Goal: Task Accomplishment & Management: Manage account settings

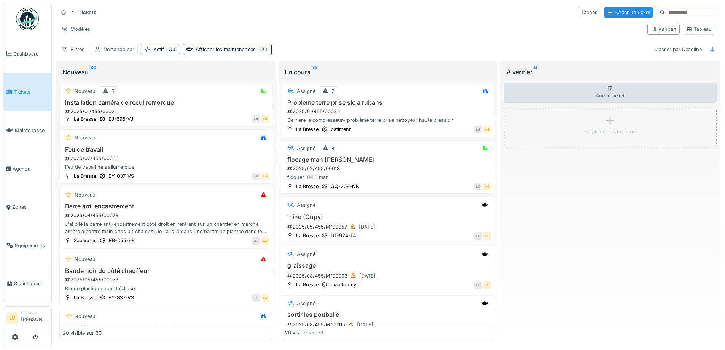
scroll to position [609, 0]
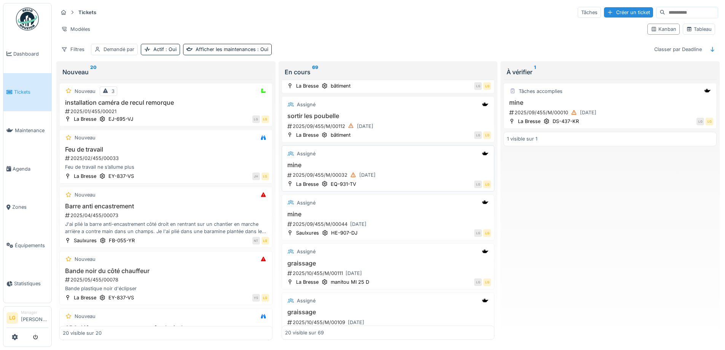
scroll to position [308, 0]
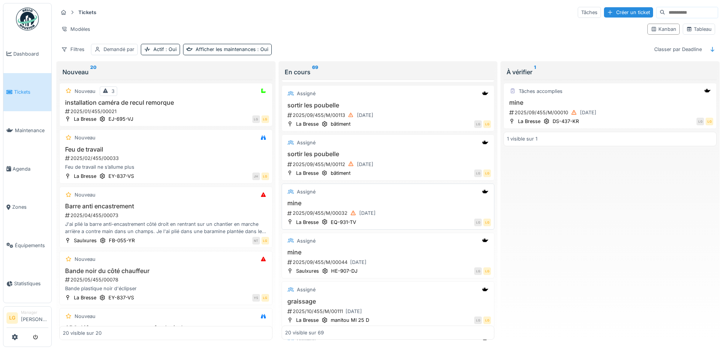
click at [368, 192] on div "Assigné mine 2025/09/455/M/00032 13/09/2025 La Bresse EQ-931-TV LG LG" at bounding box center [388, 206] width 213 height 46
click at [370, 187] on div "Assigné" at bounding box center [388, 192] width 206 height 10
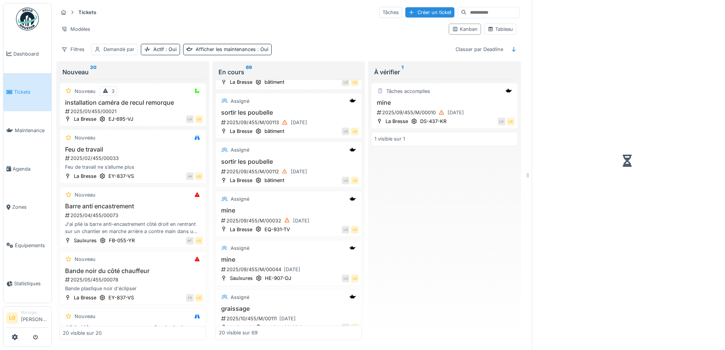
scroll to position [315, 0]
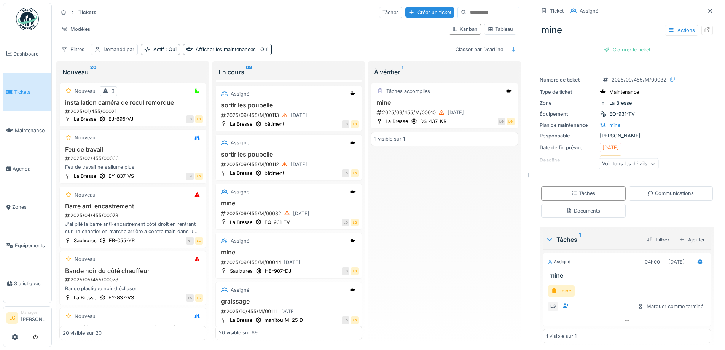
click at [562, 286] on div "mine" at bounding box center [561, 290] width 27 height 11
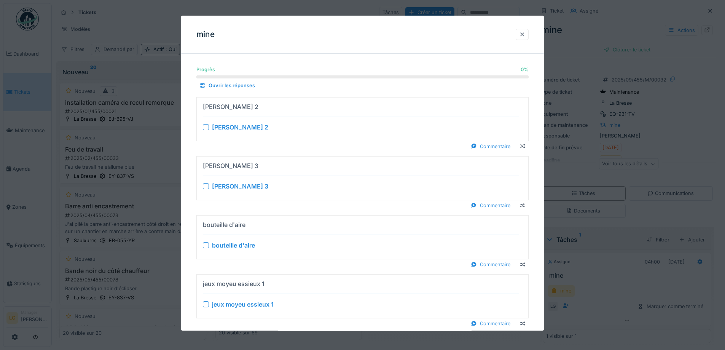
click at [202, 128] on summary "frein essieux 2 frein essieux 2" at bounding box center [362, 118] width 325 height 37
click at [206, 127] on div at bounding box center [206, 127] width 6 height 6
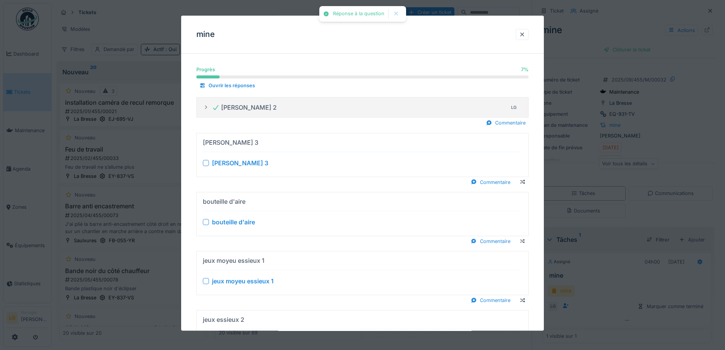
click at [206, 164] on div at bounding box center [206, 163] width 6 height 6
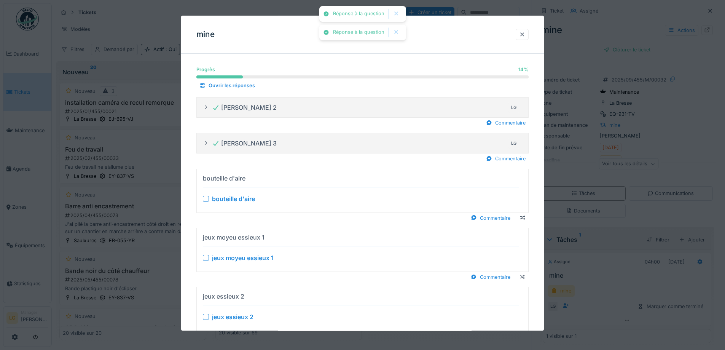
click at [206, 198] on div at bounding box center [206, 199] width 6 height 6
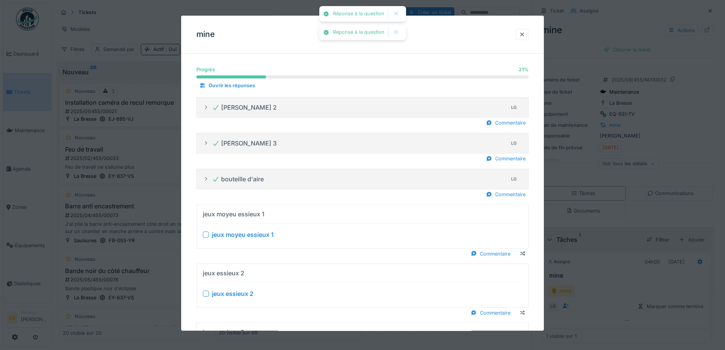
click at [203, 236] on div at bounding box center [206, 234] width 6 height 6
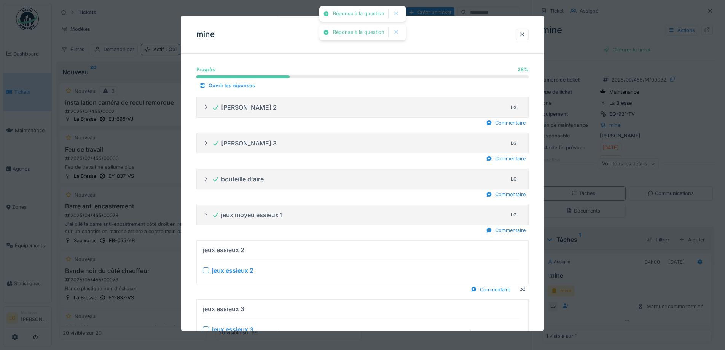
click at [205, 270] on div at bounding box center [206, 270] width 6 height 6
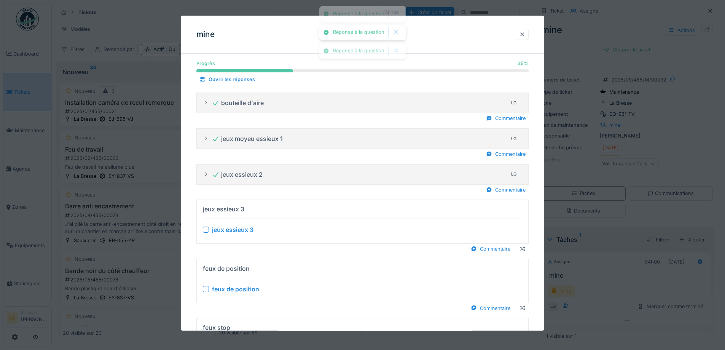
scroll to position [114, 0]
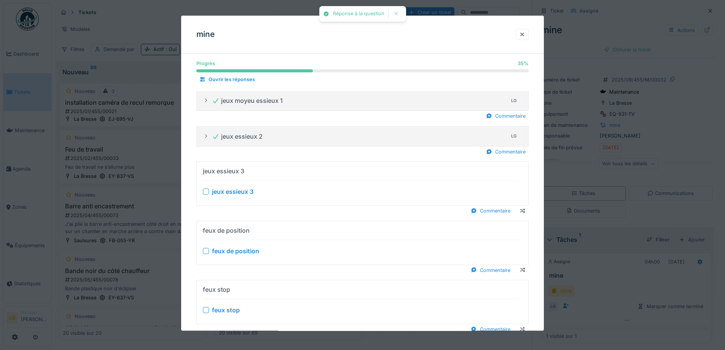
click at [206, 192] on div at bounding box center [206, 192] width 6 height 6
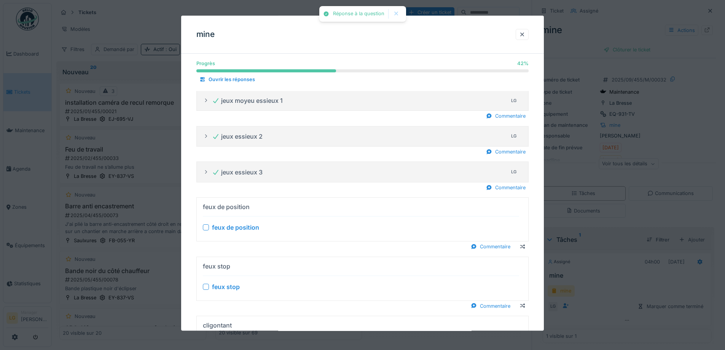
click at [205, 228] on div at bounding box center [206, 228] width 6 height 6
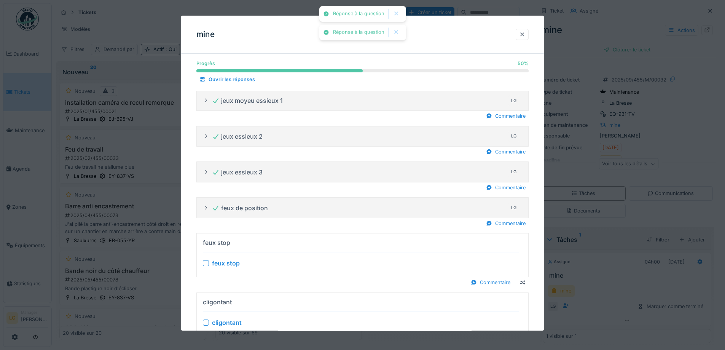
click at [209, 263] on div at bounding box center [206, 263] width 6 height 6
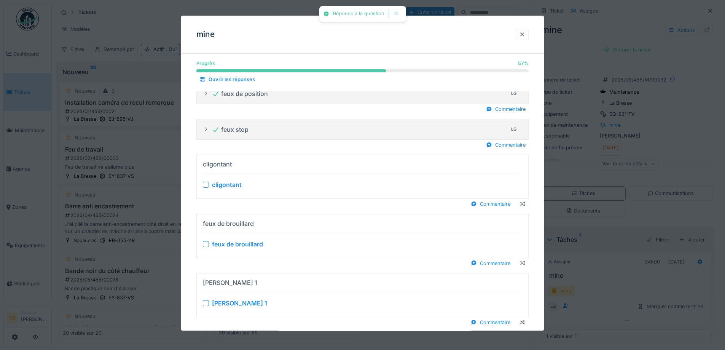
click at [203, 185] on summary "cligontant cligontant" at bounding box center [362, 176] width 325 height 37
click at [207, 184] on div at bounding box center [206, 185] width 6 height 6
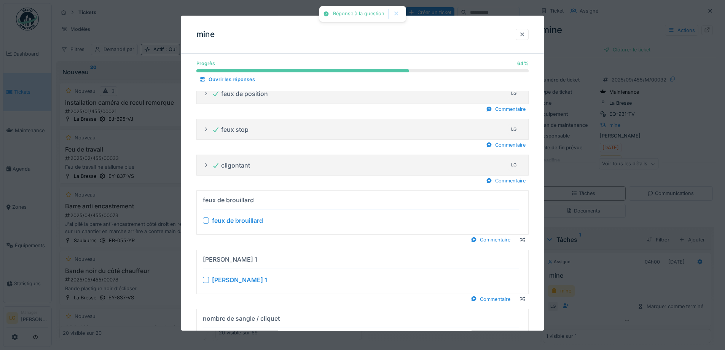
click at [204, 222] on div at bounding box center [206, 221] width 6 height 6
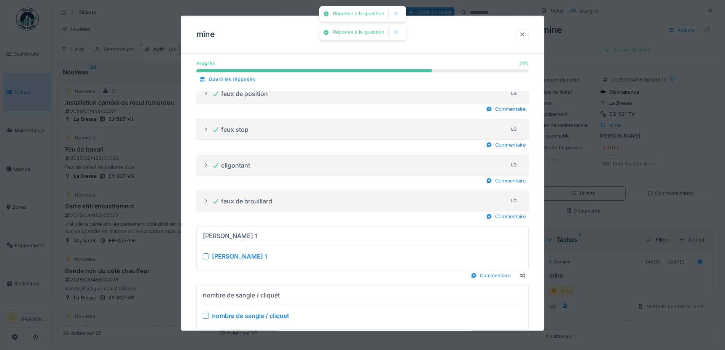
drag, startPoint x: 208, startPoint y: 255, endPoint x: 220, endPoint y: 247, distance: 14.4
click at [207, 255] on div at bounding box center [206, 256] width 6 height 6
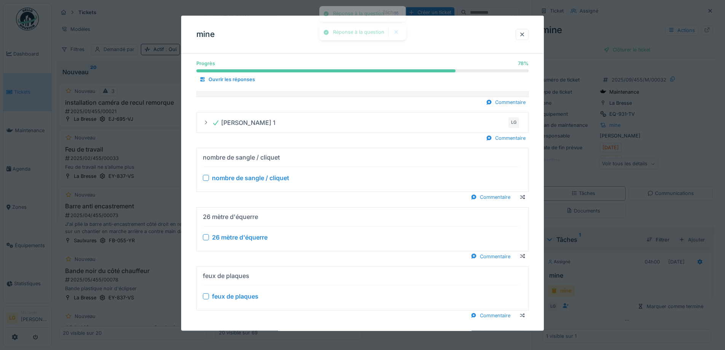
click at [205, 178] on div at bounding box center [206, 178] width 6 height 6
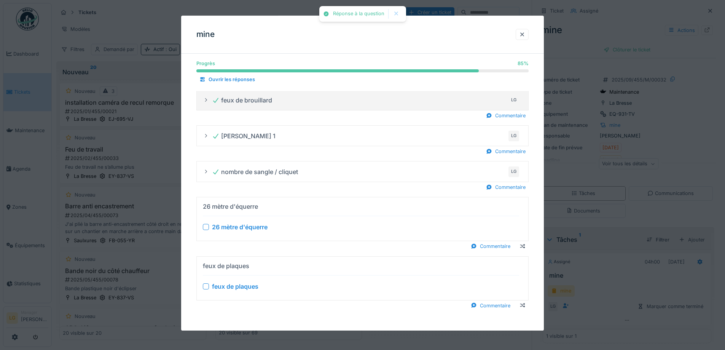
click at [202, 225] on summary "26 mètre d'équerre 26 mètre d'équerre" at bounding box center [362, 219] width 325 height 37
click at [206, 228] on div at bounding box center [206, 227] width 6 height 6
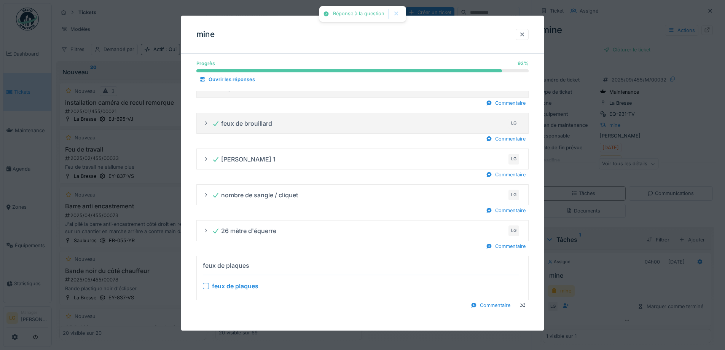
click at [206, 285] on div at bounding box center [206, 286] width 6 height 6
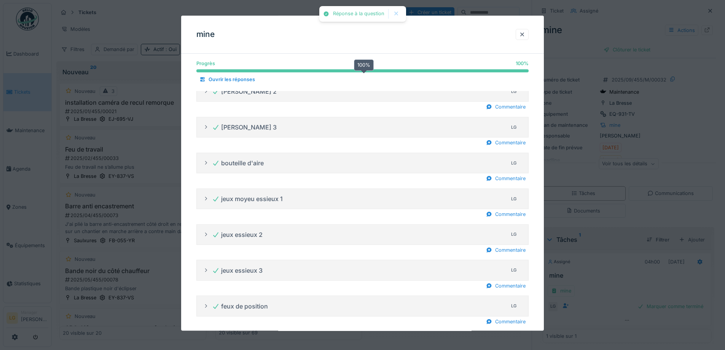
scroll to position [0, 0]
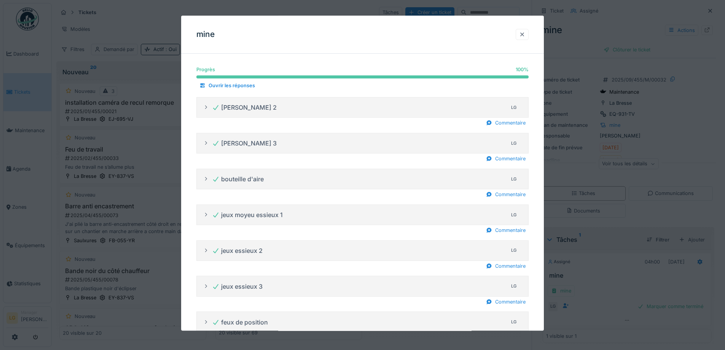
click at [525, 33] on div at bounding box center [522, 34] width 6 height 7
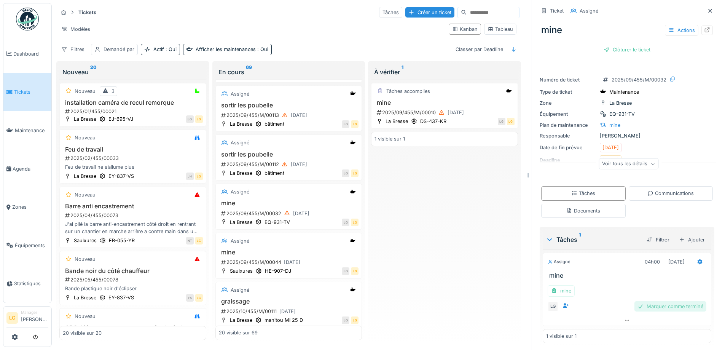
click at [650, 308] on div "Marquer comme terminé" at bounding box center [670, 306] width 72 height 10
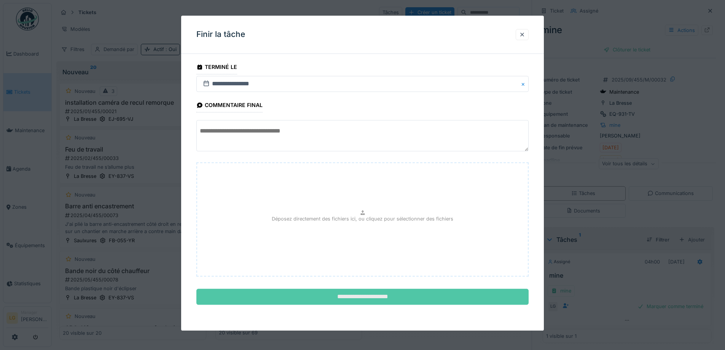
click at [426, 294] on input "**********" at bounding box center [362, 297] width 332 height 16
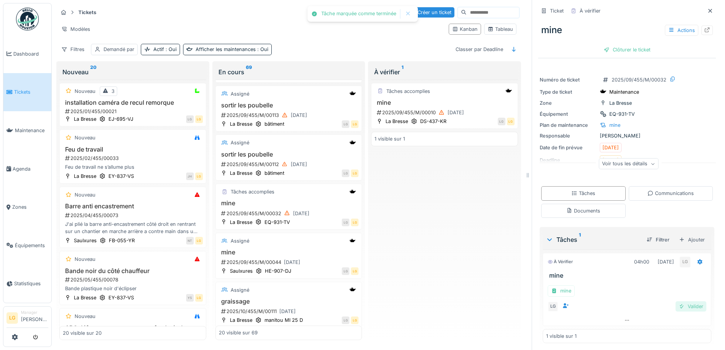
click at [678, 310] on div "Valider" at bounding box center [691, 306] width 31 height 10
click at [618, 56] on div "mine Actions Clôturer le ticket" at bounding box center [627, 36] width 178 height 39
click at [618, 53] on div "Clôturer le ticket" at bounding box center [627, 50] width 53 height 10
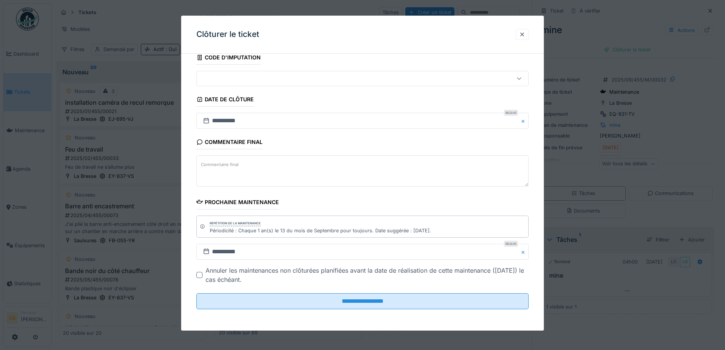
scroll to position [6, 0]
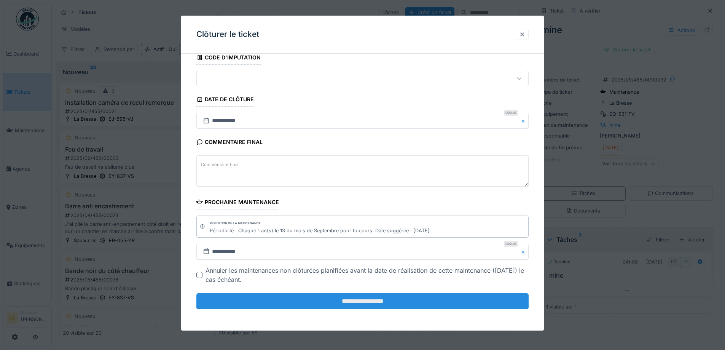
click at [300, 295] on input "**********" at bounding box center [362, 301] width 332 height 16
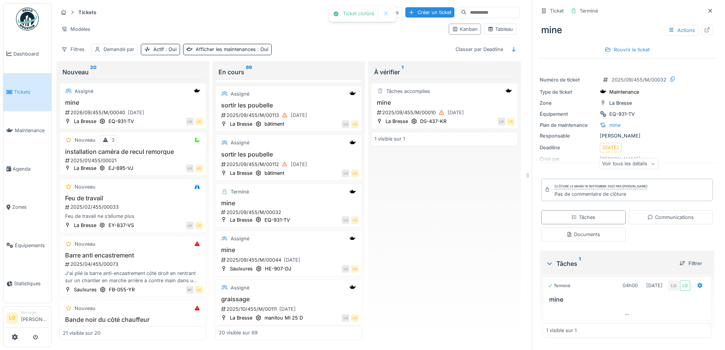
scroll to position [0, 0]
click at [707, 9] on icon at bounding box center [710, 10] width 6 height 5
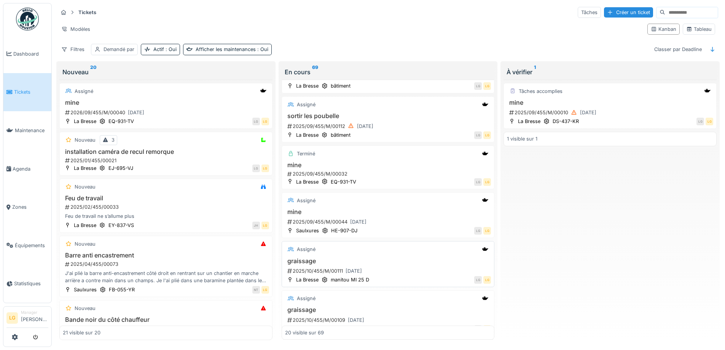
scroll to position [384, 0]
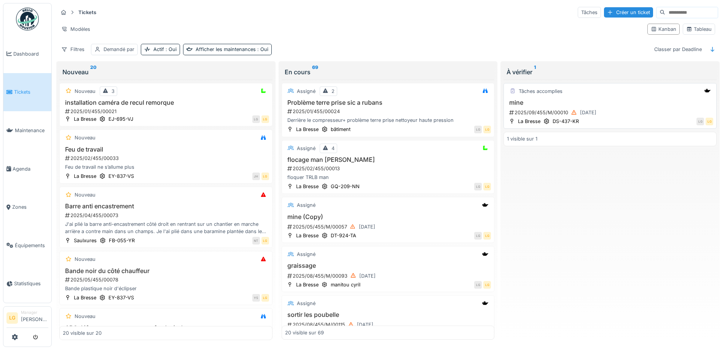
click at [642, 105] on h3 "mine" at bounding box center [610, 102] width 206 height 7
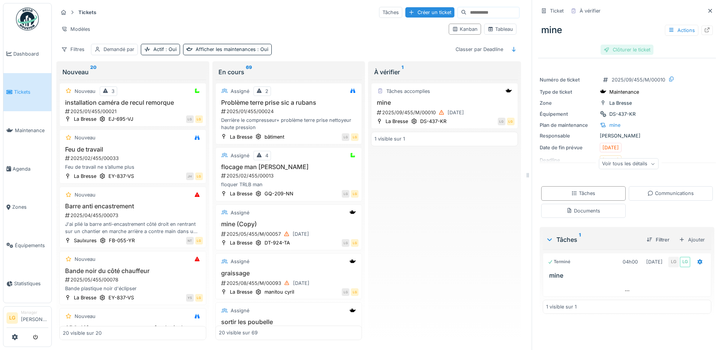
click at [622, 52] on div "Clôturer le ticket" at bounding box center [627, 50] width 53 height 10
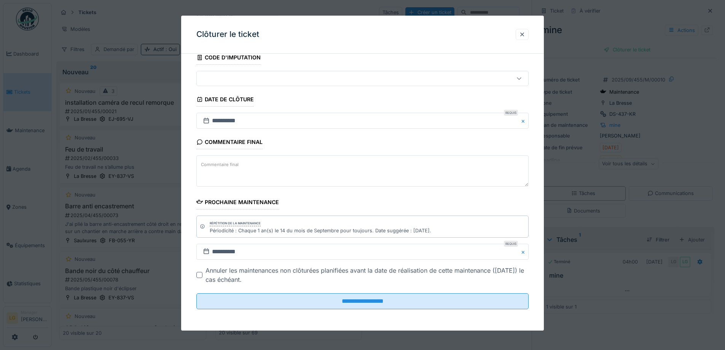
scroll to position [6, 0]
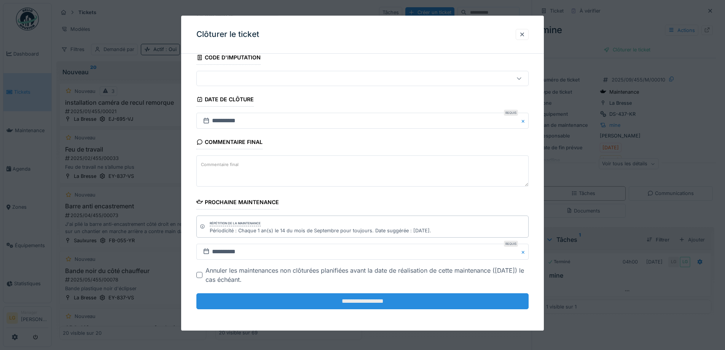
click at [392, 301] on input "**********" at bounding box center [362, 301] width 332 height 16
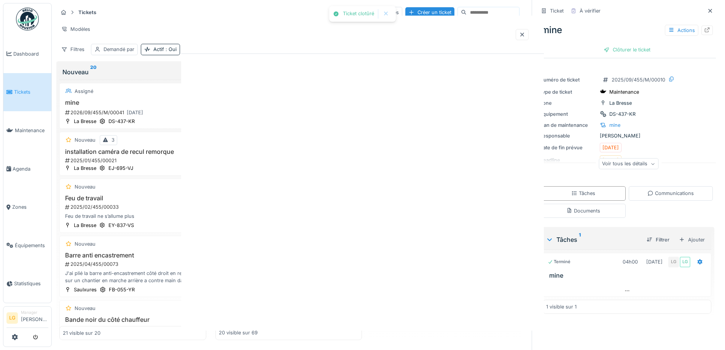
scroll to position [0, 0]
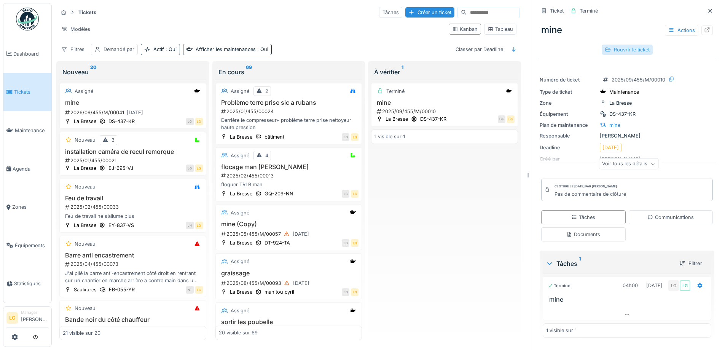
click at [613, 45] on div "Rouvrir le ticket" at bounding box center [627, 50] width 51 height 10
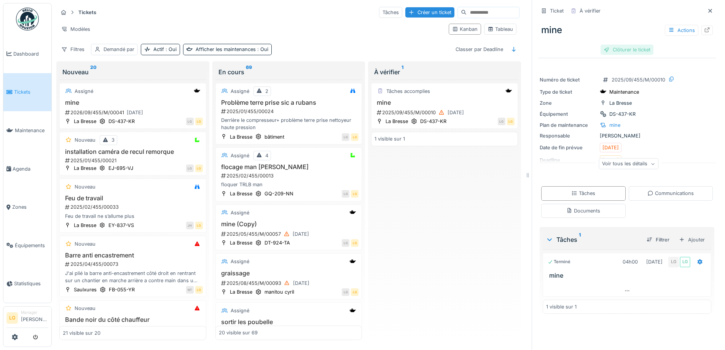
click at [614, 45] on div "Clôturer le ticket" at bounding box center [627, 50] width 53 height 10
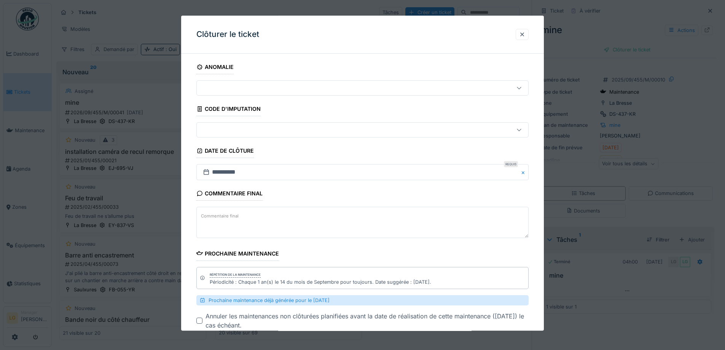
scroll to position [46, 0]
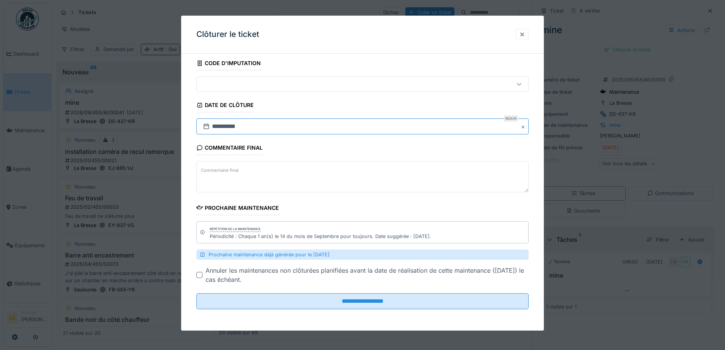
click at [362, 122] on input "**********" at bounding box center [362, 127] width 332 height 16
click at [267, 202] on fieldset "**********" at bounding box center [362, 164] width 332 height 301
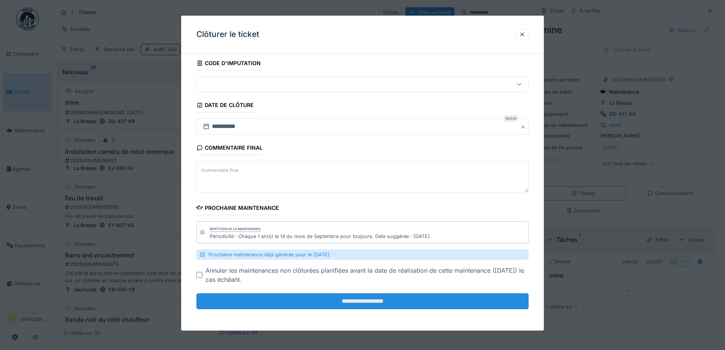
click at [329, 304] on input "**********" at bounding box center [362, 301] width 332 height 16
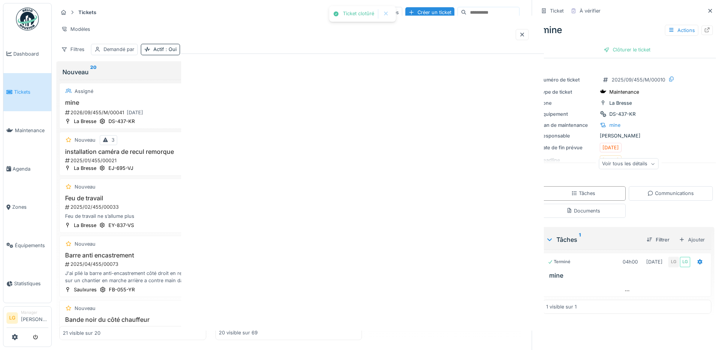
scroll to position [0, 0]
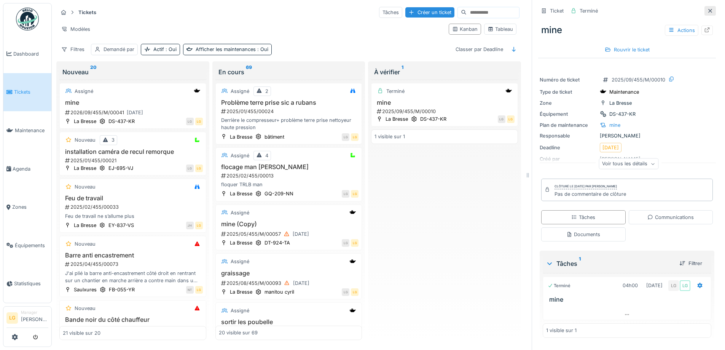
click at [705, 6] on div at bounding box center [710, 11] width 11 height 10
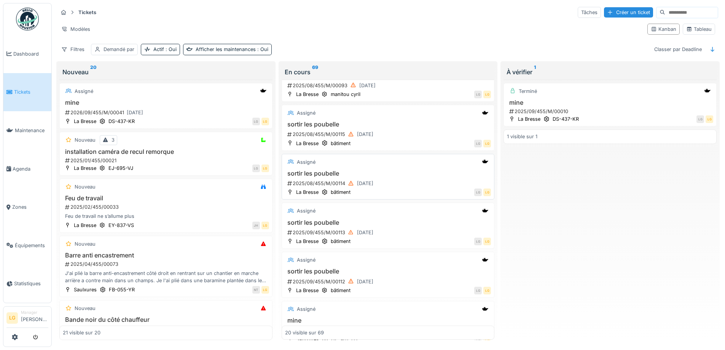
scroll to position [114, 0]
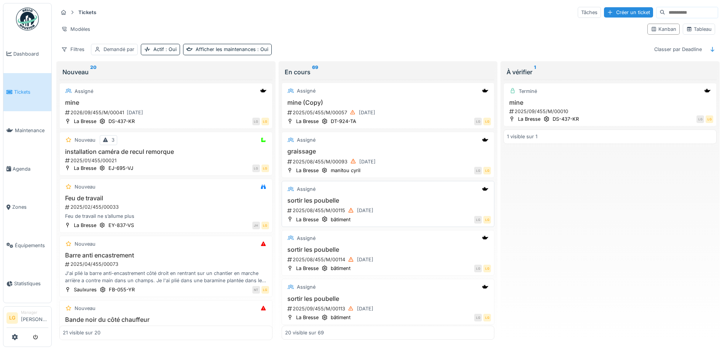
click at [414, 206] on div "2025/08/455/M/00115 20/08/2025" at bounding box center [389, 211] width 205 height 10
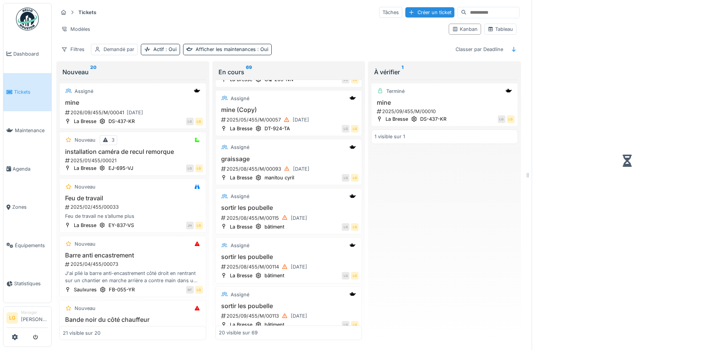
scroll to position [121, 0]
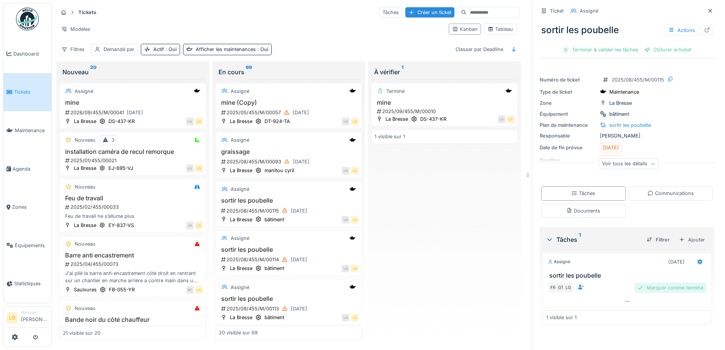
click at [663, 285] on div "Marquer comme terminé" at bounding box center [670, 287] width 72 height 10
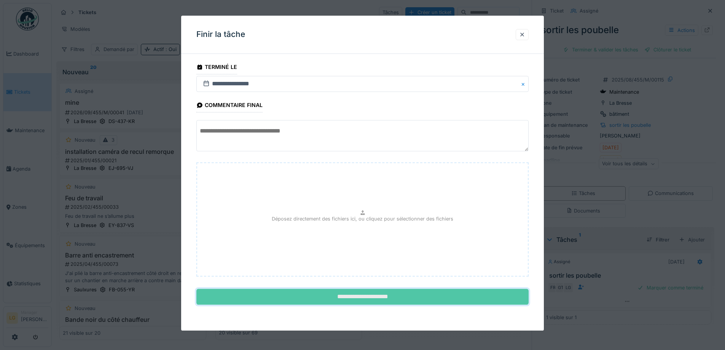
click at [342, 299] on input "**********" at bounding box center [362, 297] width 332 height 16
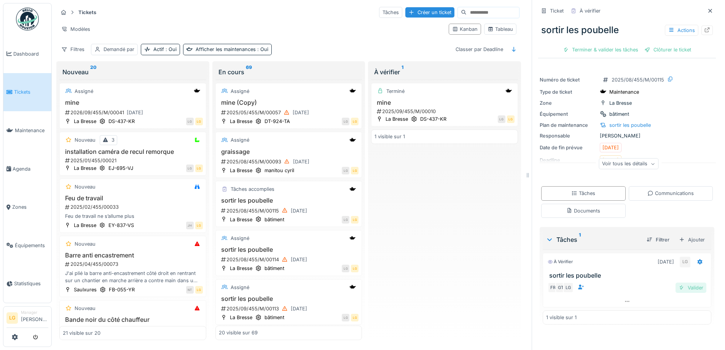
click at [676, 284] on div "Valider" at bounding box center [691, 287] width 31 height 10
click at [630, 45] on div "Clôturer le ticket" at bounding box center [627, 50] width 53 height 10
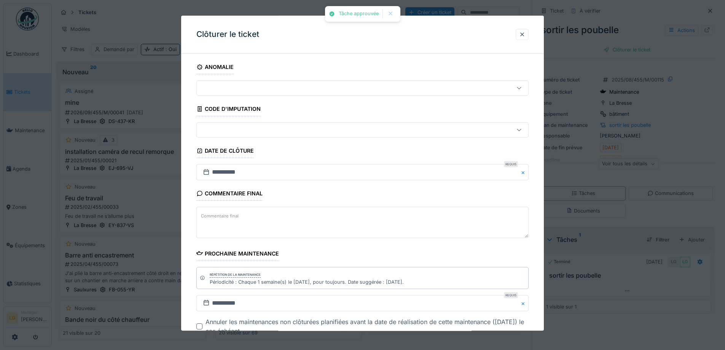
scroll to position [6, 0]
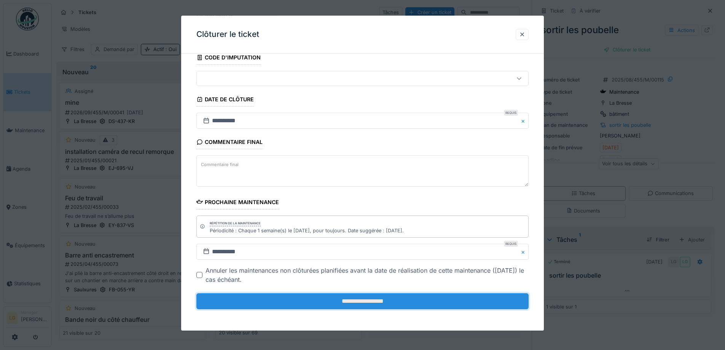
click at [399, 302] on input "**********" at bounding box center [362, 301] width 332 height 16
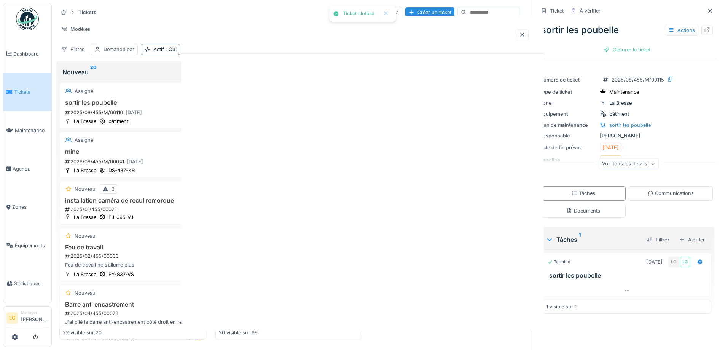
scroll to position [0, 0]
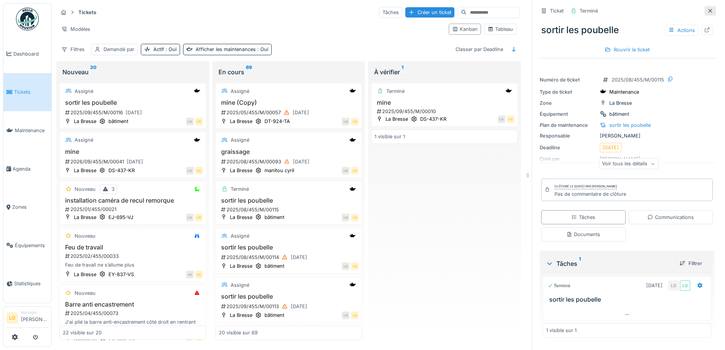
click at [707, 8] on icon at bounding box center [710, 10] width 6 height 5
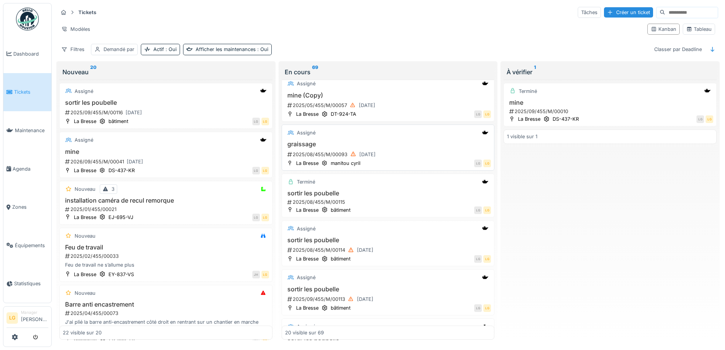
scroll to position [5, 0]
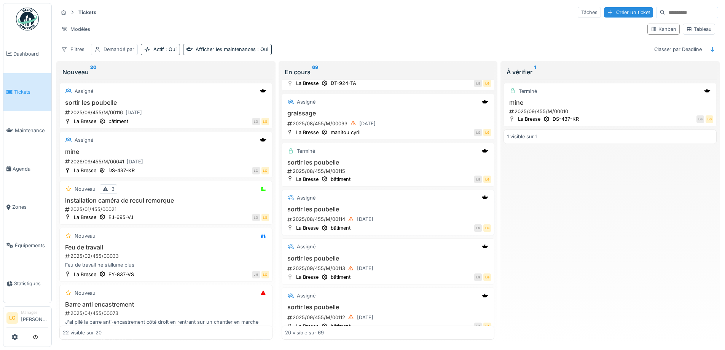
click at [392, 206] on h3 "sortir les poubelle" at bounding box center [388, 209] width 206 height 7
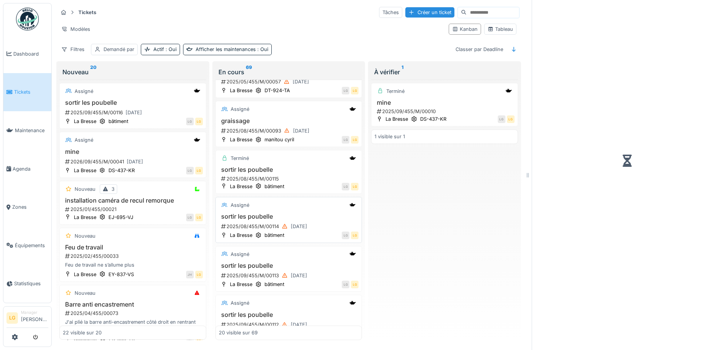
scroll to position [159, 0]
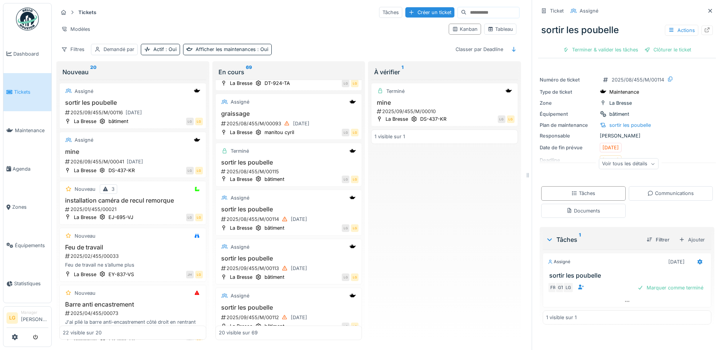
click at [654, 279] on div "FR GT LG Marquer comme terminé" at bounding box center [627, 287] width 169 height 17
click at [653, 282] on div "Marquer comme terminé" at bounding box center [670, 287] width 72 height 10
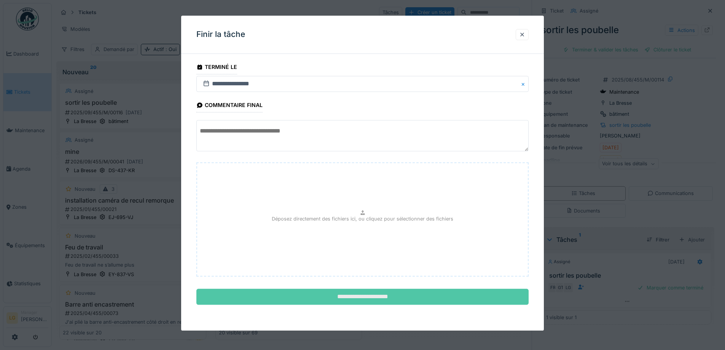
click at [364, 293] on input "**********" at bounding box center [362, 297] width 332 height 16
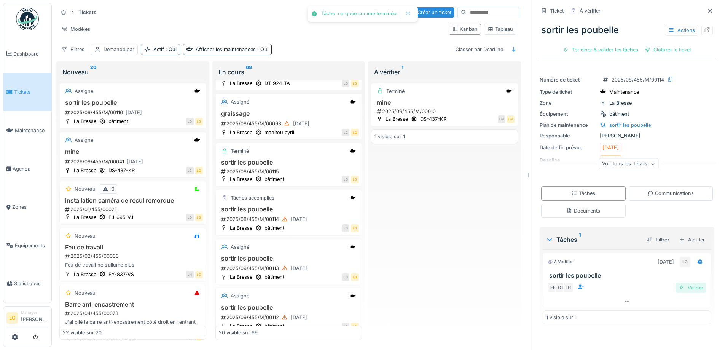
click at [681, 282] on div "Valider" at bounding box center [691, 287] width 31 height 10
click at [612, 46] on div "Clôturer le ticket" at bounding box center [627, 50] width 53 height 10
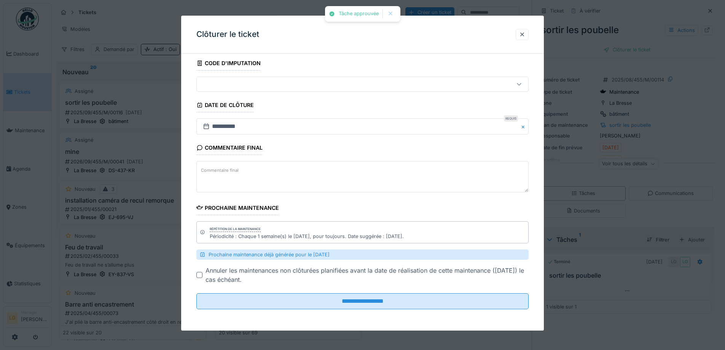
scroll to position [6, 0]
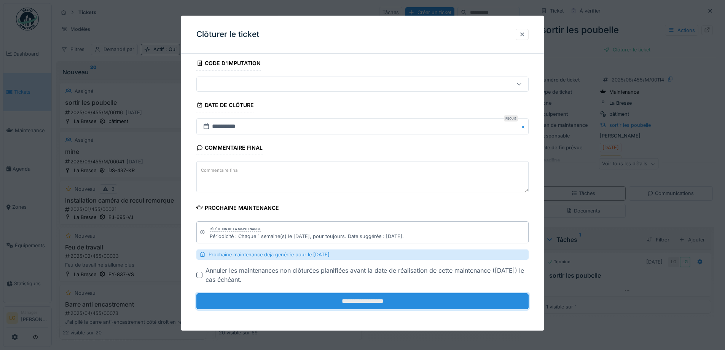
click at [335, 302] on input "**********" at bounding box center [362, 301] width 332 height 16
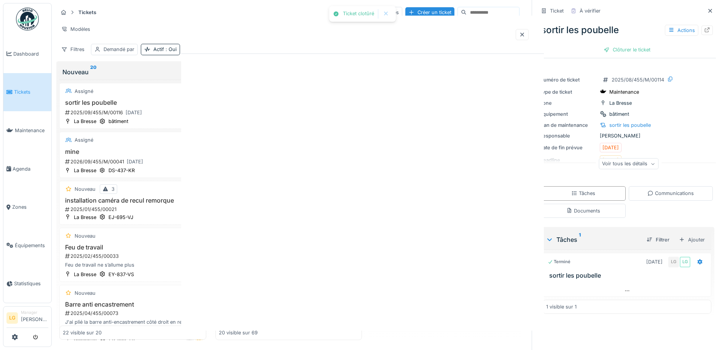
scroll to position [0, 0]
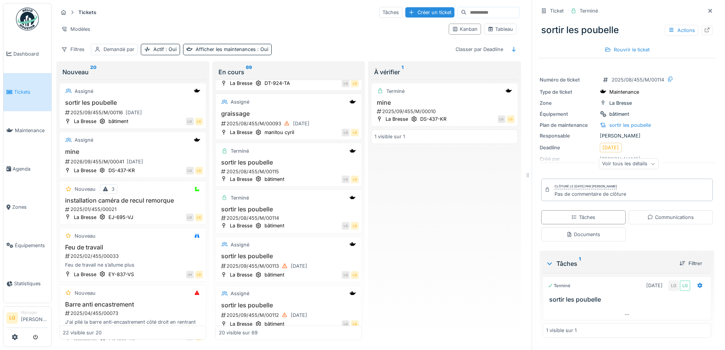
click at [705, 6] on div at bounding box center [710, 11] width 11 height 10
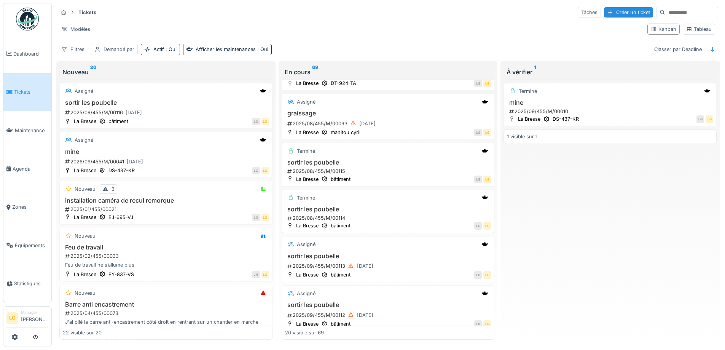
scroll to position [190, 0]
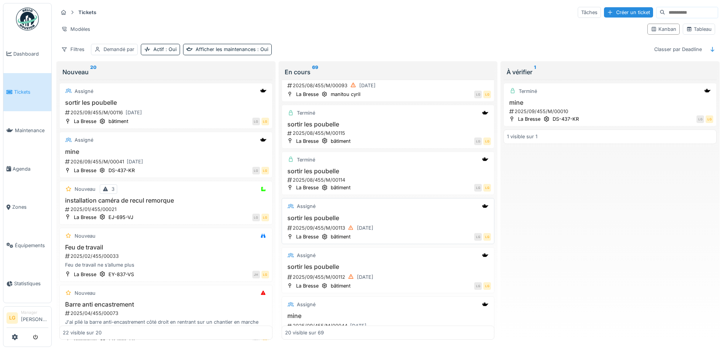
click at [413, 223] on div "2025/09/455/M/00113 03/09/2025" at bounding box center [389, 228] width 205 height 10
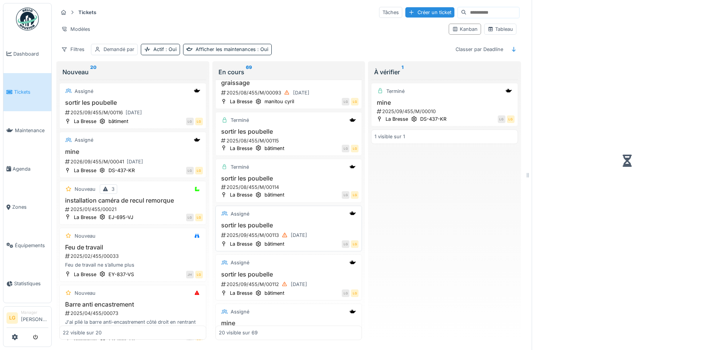
scroll to position [198, 0]
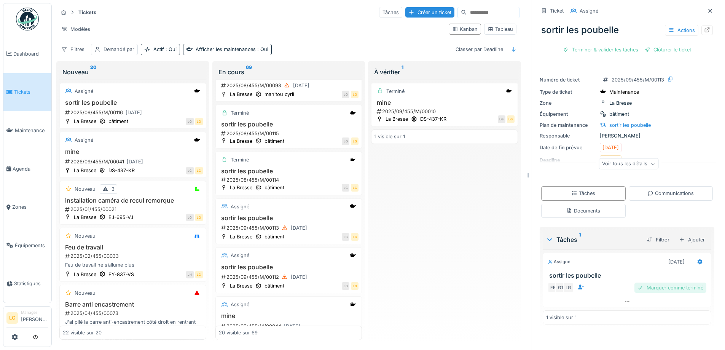
click at [655, 286] on div "Marquer comme terminé" at bounding box center [670, 287] width 72 height 10
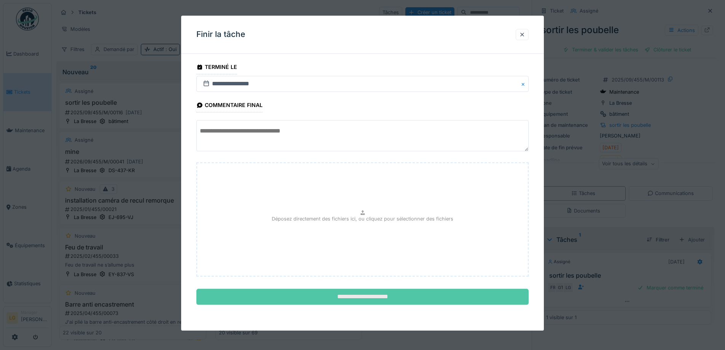
click at [478, 290] on input "**********" at bounding box center [362, 297] width 332 height 16
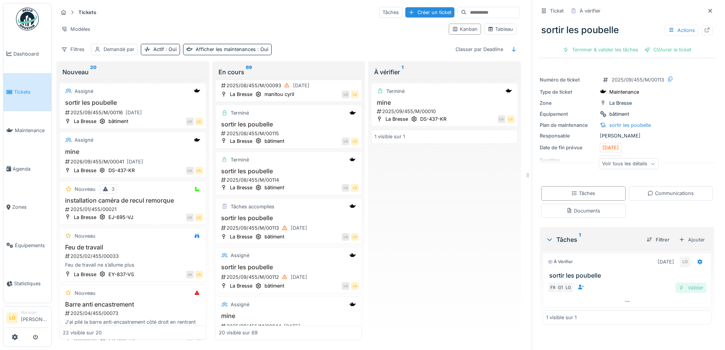
click at [678, 282] on div "Valider" at bounding box center [691, 287] width 31 height 10
click at [637, 45] on div "Clôturer le ticket" at bounding box center [627, 50] width 53 height 10
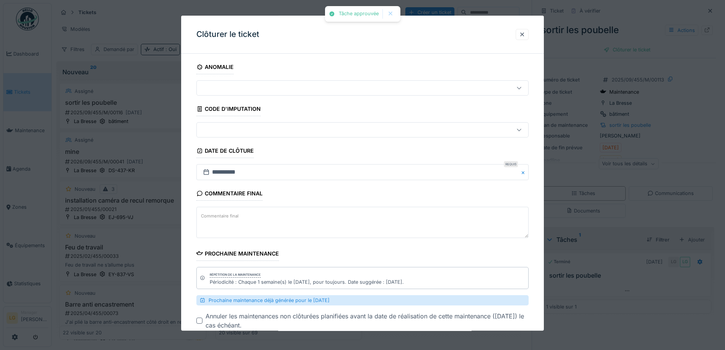
scroll to position [46, 0]
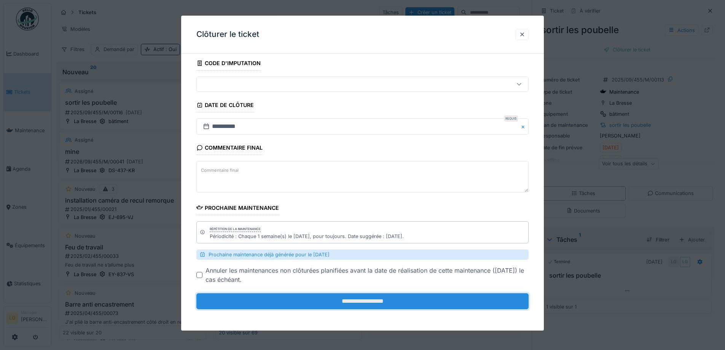
click at [360, 301] on input "**********" at bounding box center [362, 301] width 332 height 16
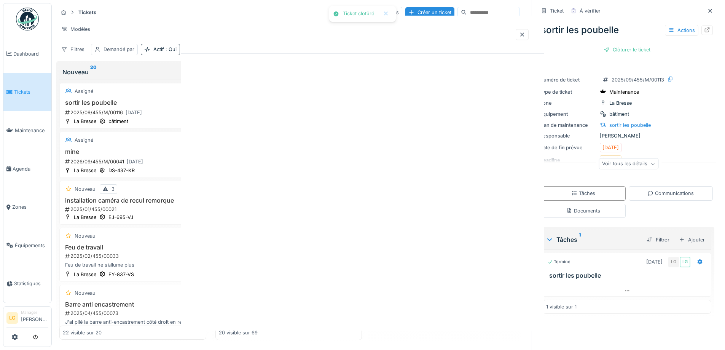
scroll to position [0, 0]
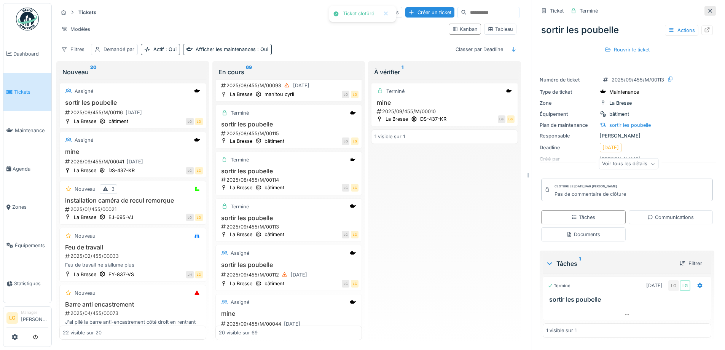
click at [705, 6] on div at bounding box center [710, 11] width 11 height 10
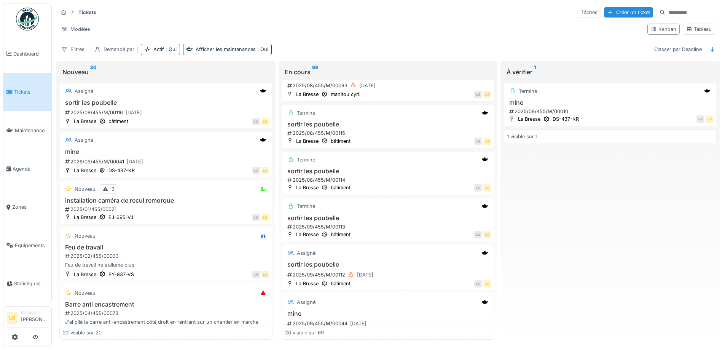
scroll to position [228, 0]
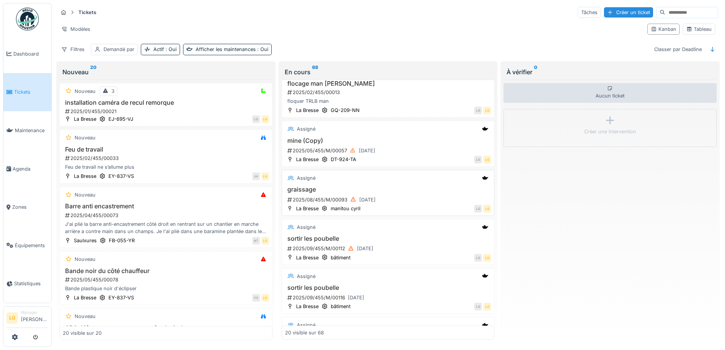
scroll to position [114, 0]
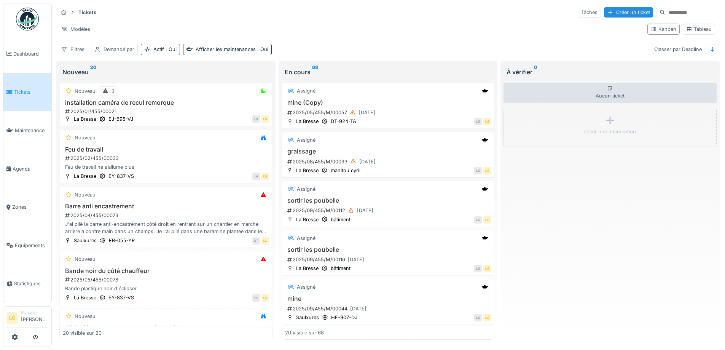
click at [392, 148] on h3 "graissage" at bounding box center [388, 151] width 206 height 7
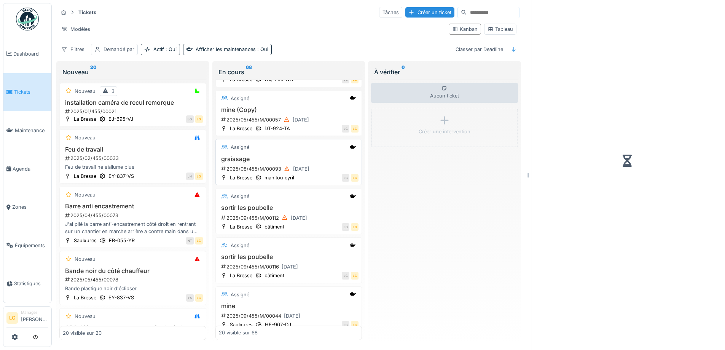
scroll to position [121, 0]
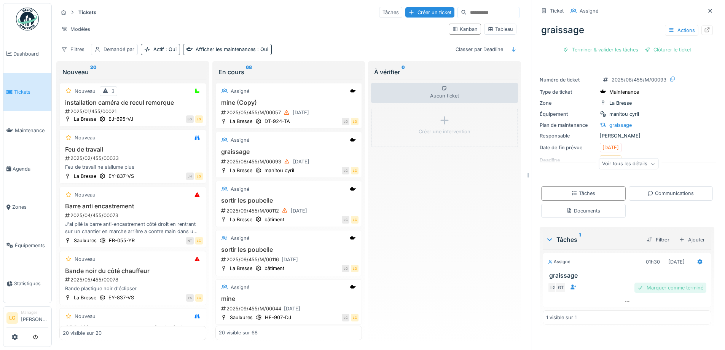
click at [663, 284] on div "Marquer comme terminé" at bounding box center [670, 287] width 72 height 10
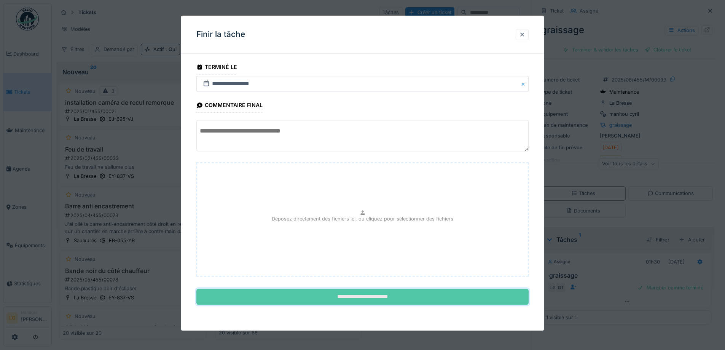
click at [445, 302] on input "**********" at bounding box center [362, 297] width 332 height 16
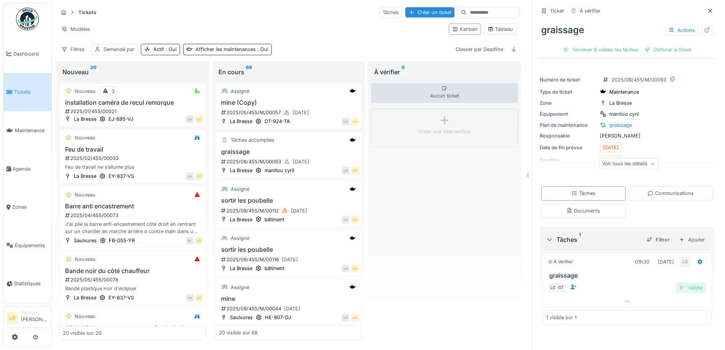
click at [684, 282] on div "Valider" at bounding box center [691, 287] width 31 height 10
click at [624, 45] on div "Clôturer le ticket" at bounding box center [627, 50] width 53 height 10
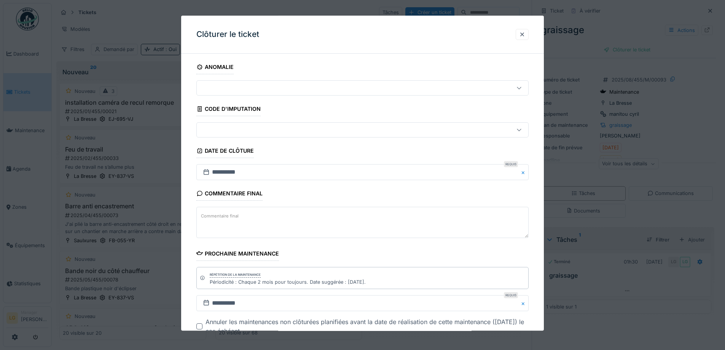
scroll to position [51, 0]
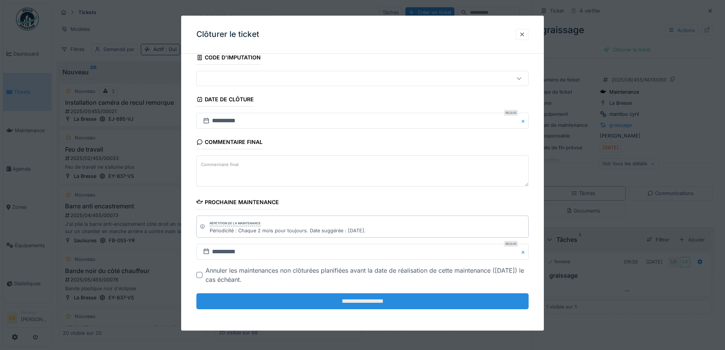
click at [359, 301] on input "**********" at bounding box center [362, 301] width 332 height 16
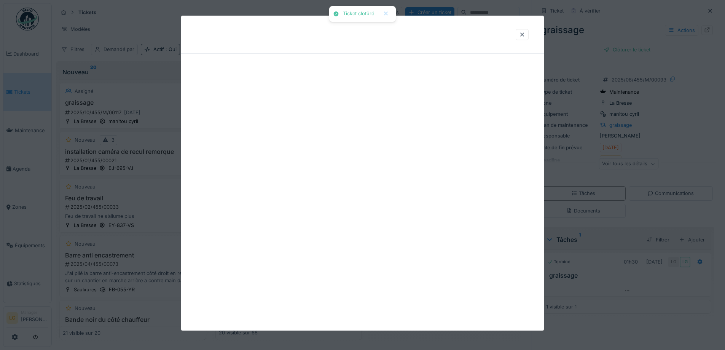
scroll to position [0, 0]
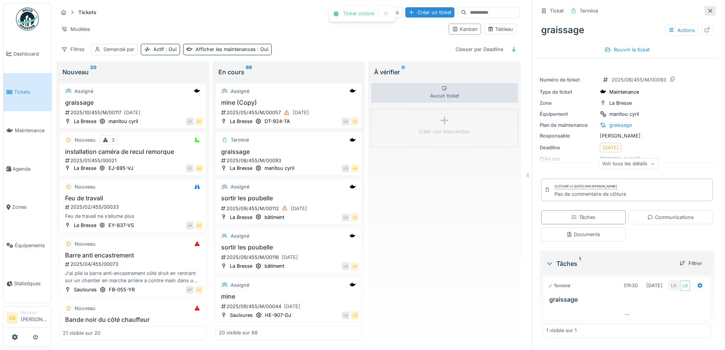
drag, startPoint x: 702, startPoint y: 3, endPoint x: 427, endPoint y: 132, distance: 303.9
click at [705, 6] on div at bounding box center [710, 11] width 11 height 10
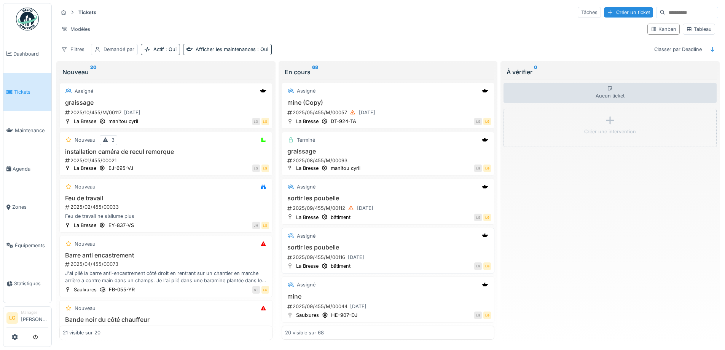
scroll to position [76, 0]
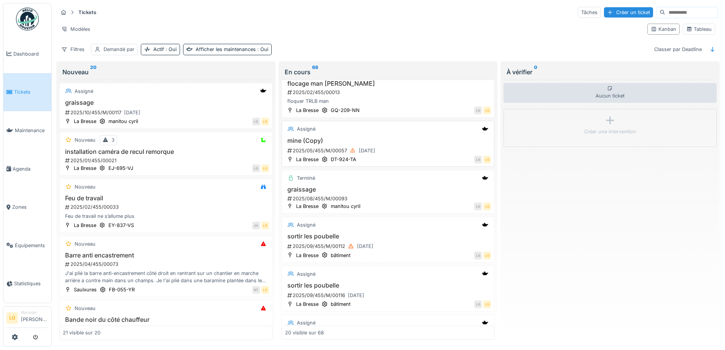
click at [421, 125] on div "Assigné" at bounding box center [388, 129] width 206 height 10
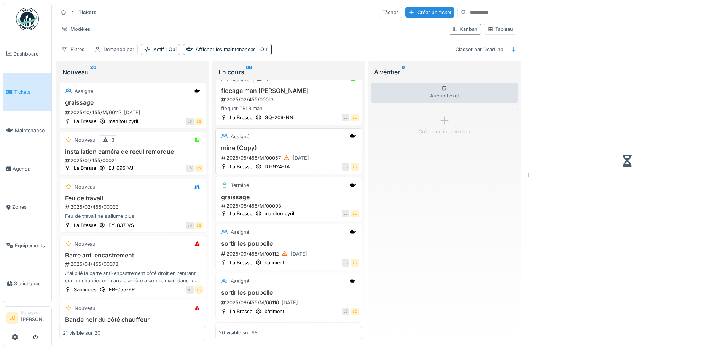
scroll to position [83, 0]
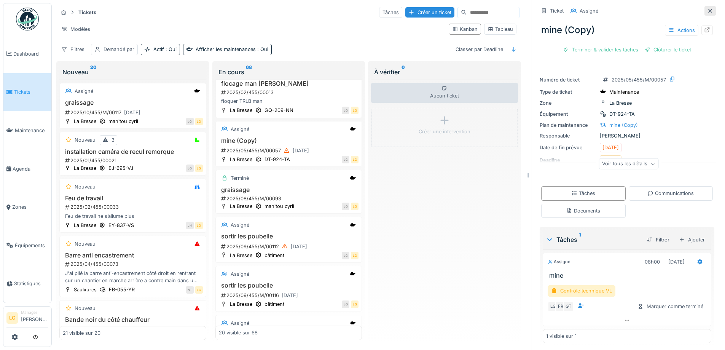
click at [708, 9] on icon at bounding box center [710, 11] width 4 height 4
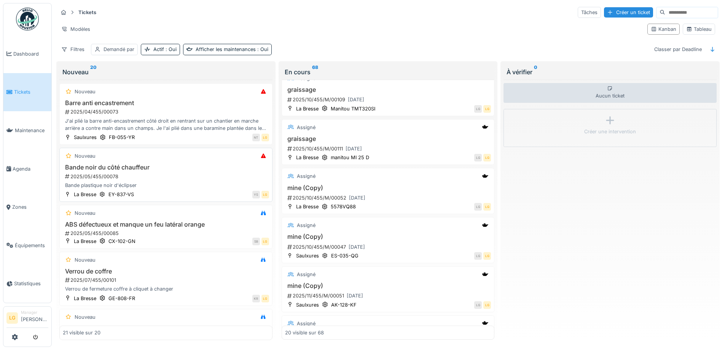
scroll to position [190, 0]
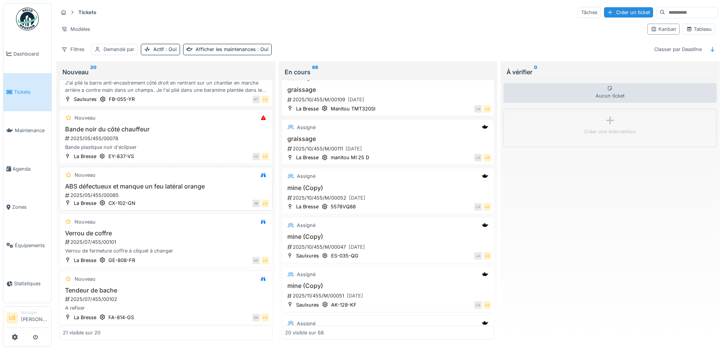
click at [176, 194] on div "2025/05/455/00085" at bounding box center [166, 194] width 205 height 7
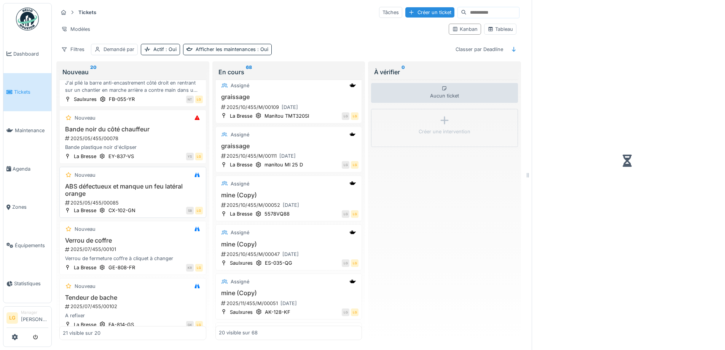
scroll to position [426, 0]
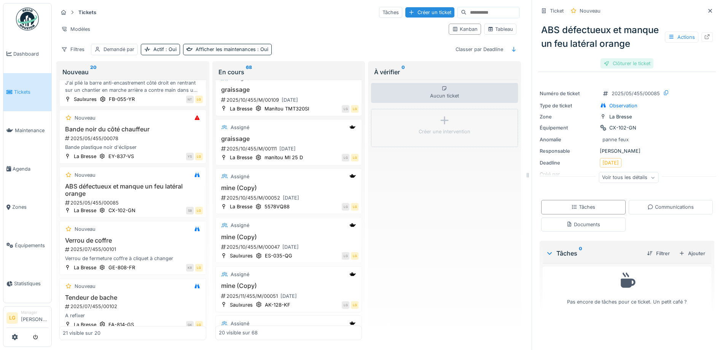
click at [609, 69] on div "Clôturer le ticket" at bounding box center [627, 63] width 53 height 10
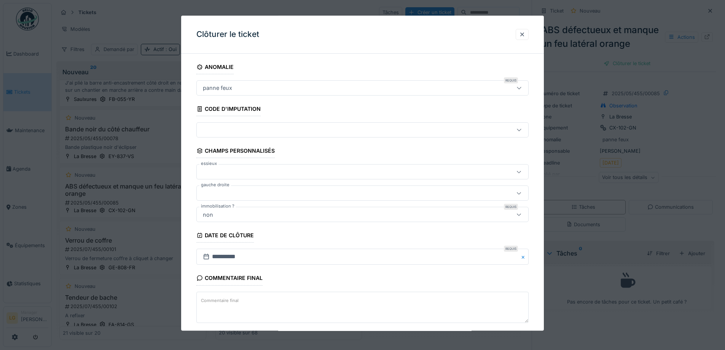
scroll to position [38, 0]
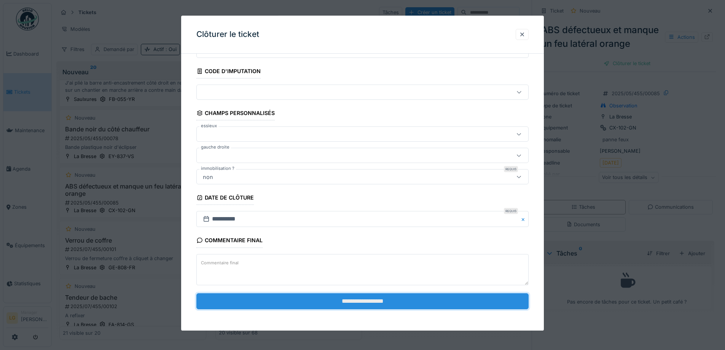
click at [348, 301] on input "**********" at bounding box center [362, 301] width 332 height 16
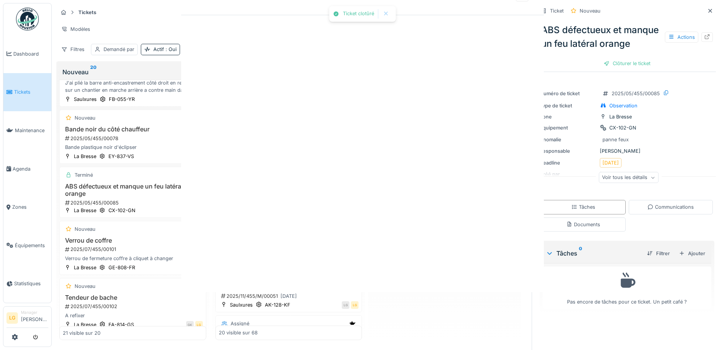
scroll to position [0, 0]
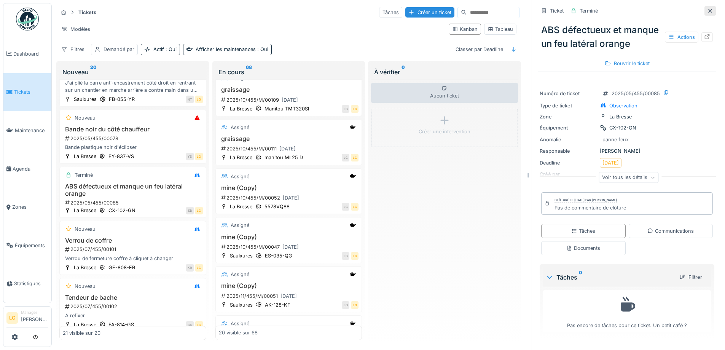
click at [707, 7] on div at bounding box center [710, 10] width 6 height 7
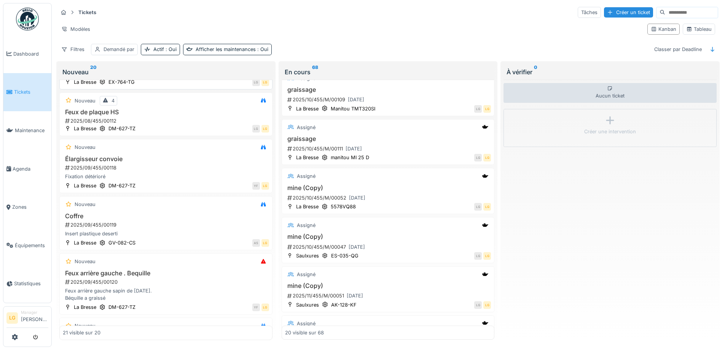
scroll to position [411, 0]
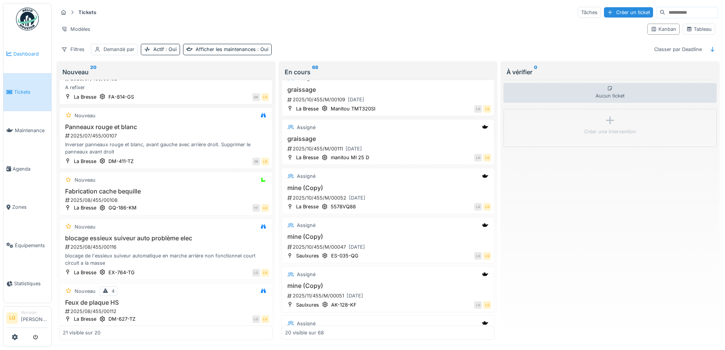
click at [10, 54] on icon at bounding box center [8, 53] width 5 height 5
